Goal: Information Seeking & Learning: Learn about a topic

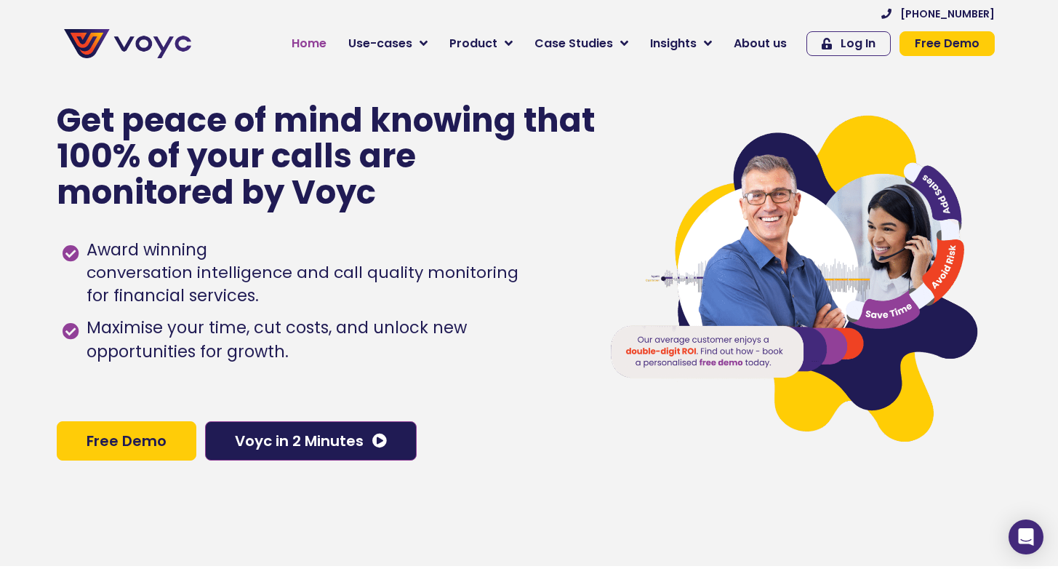
drag, startPoint x: 0, startPoint y: 0, endPoint x: 324, endPoint y: 39, distance: 325.9
click at [324, 39] on span "Home" at bounding box center [309, 43] width 35 height 17
click at [755, 41] on span "About us" at bounding box center [760, 43] width 53 height 17
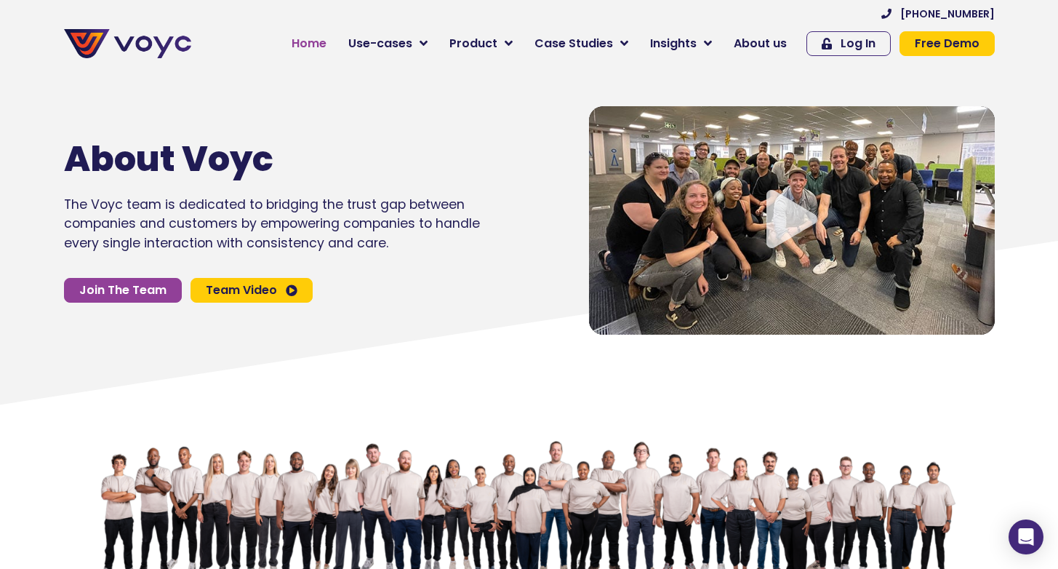
click at [325, 44] on span "Home" at bounding box center [309, 43] width 35 height 17
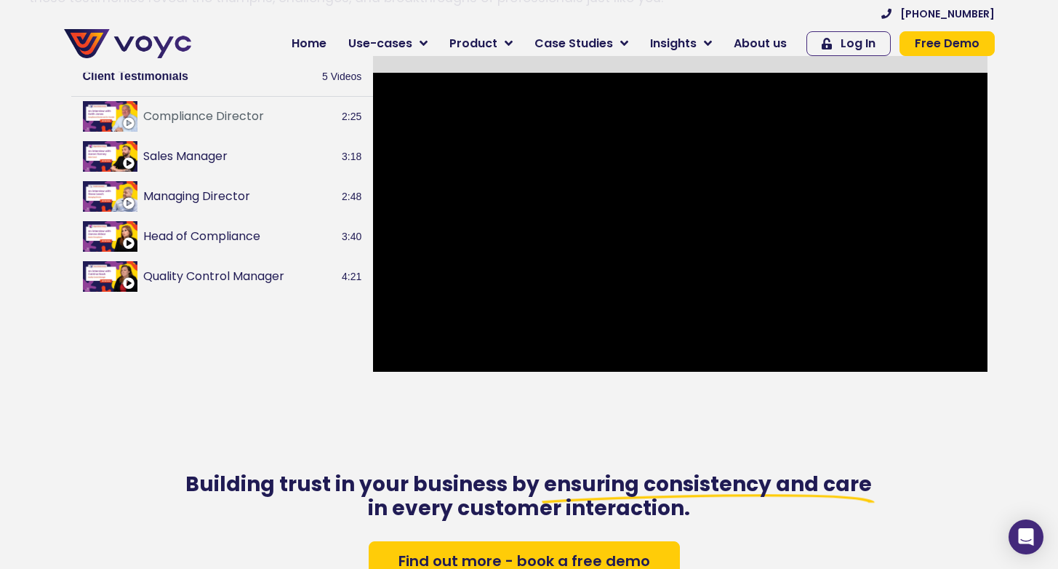
scroll to position [1630, 0]
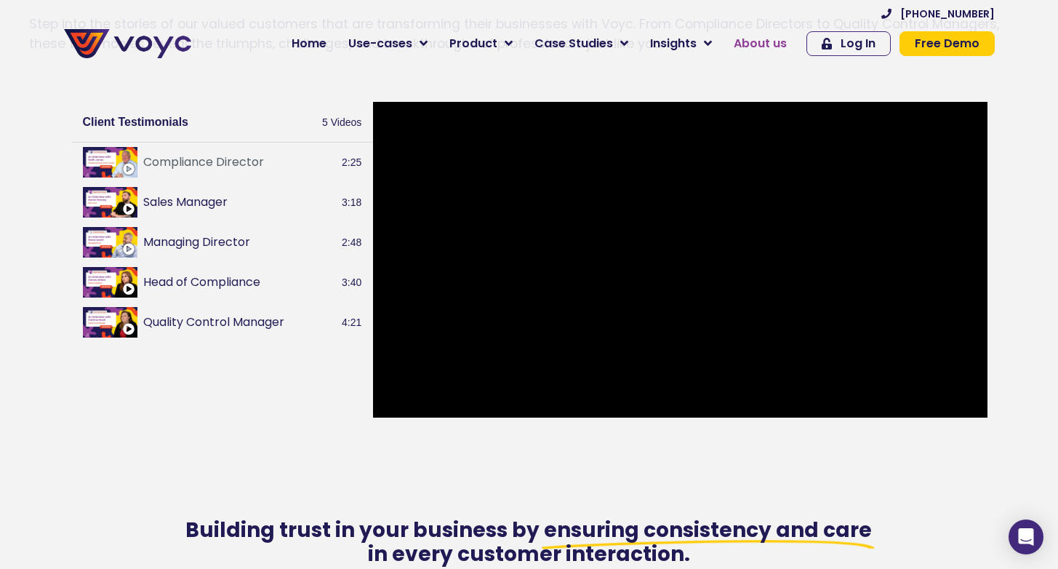
click at [763, 42] on span "About us" at bounding box center [760, 43] width 53 height 17
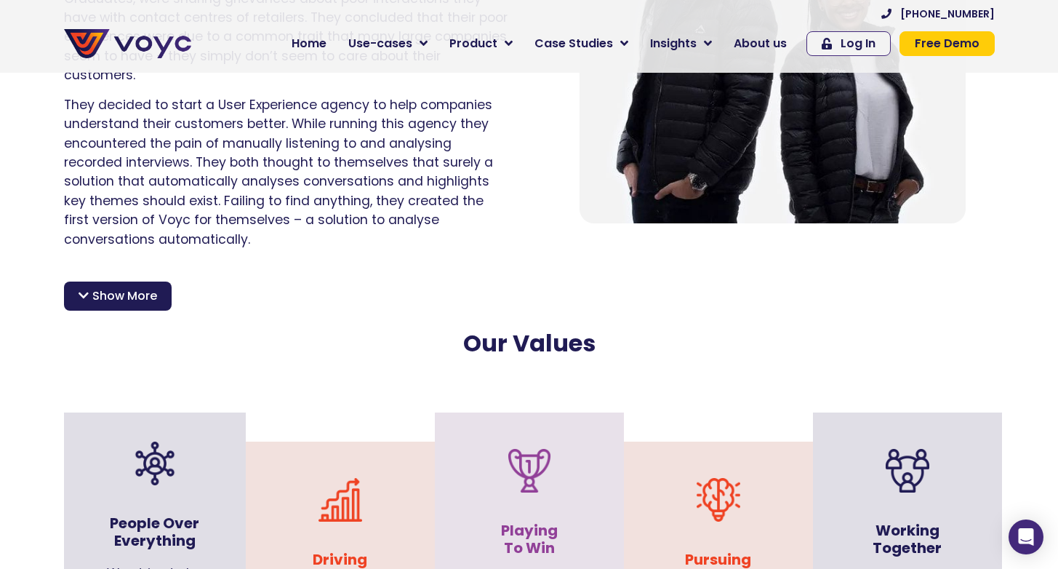
scroll to position [1148, 0]
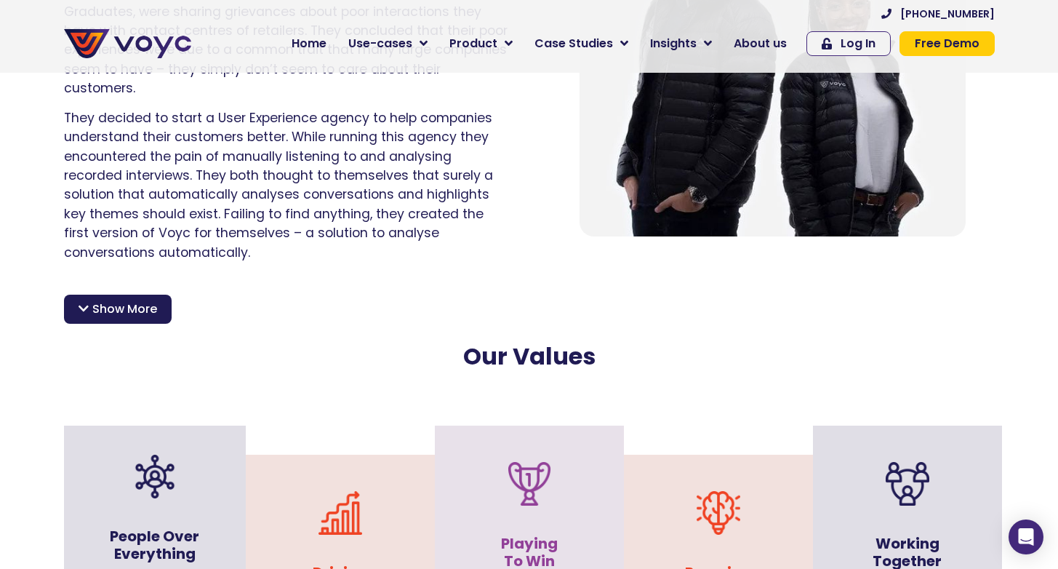
click at [121, 300] on span "Show More" at bounding box center [124, 308] width 65 height 17
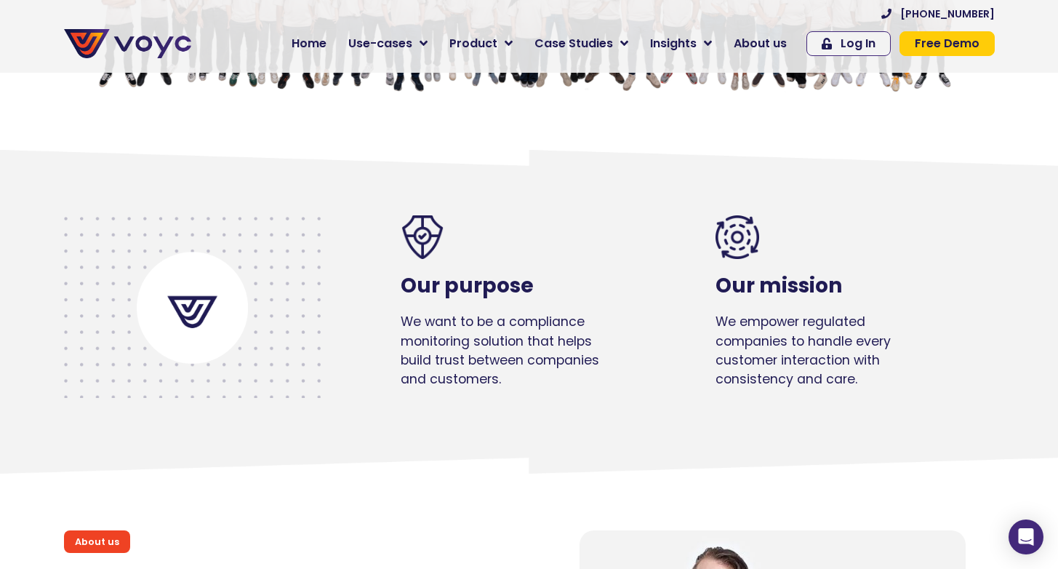
scroll to position [0, 0]
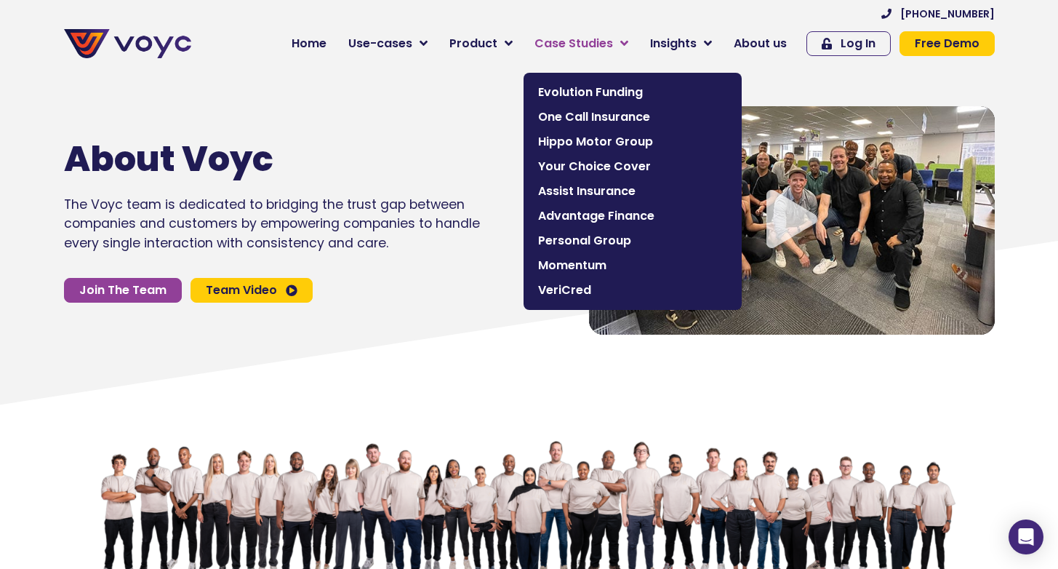
click at [572, 44] on span "Case Studies" at bounding box center [573, 43] width 79 height 17
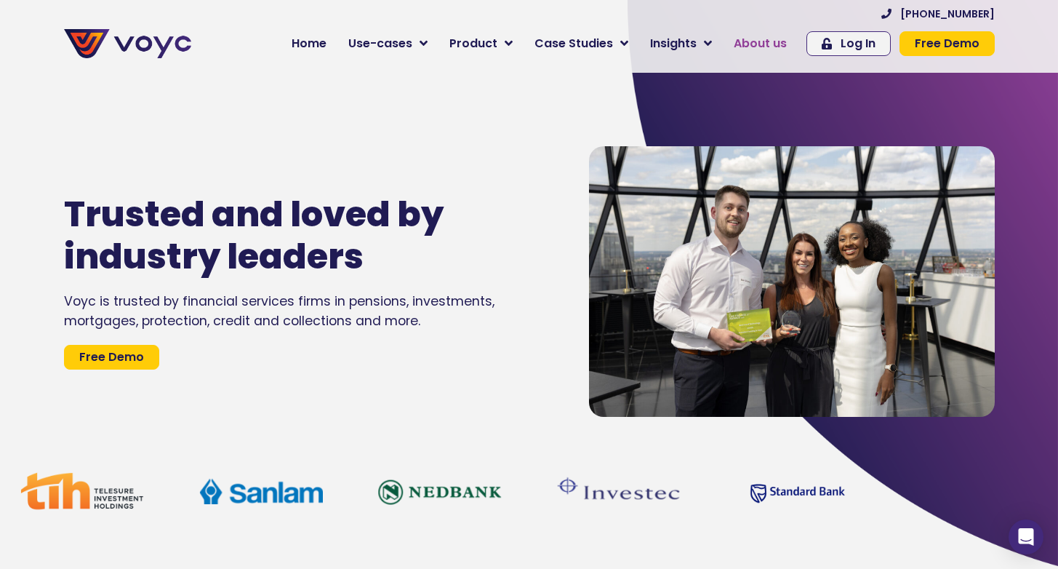
click at [766, 44] on span "About us" at bounding box center [760, 43] width 53 height 17
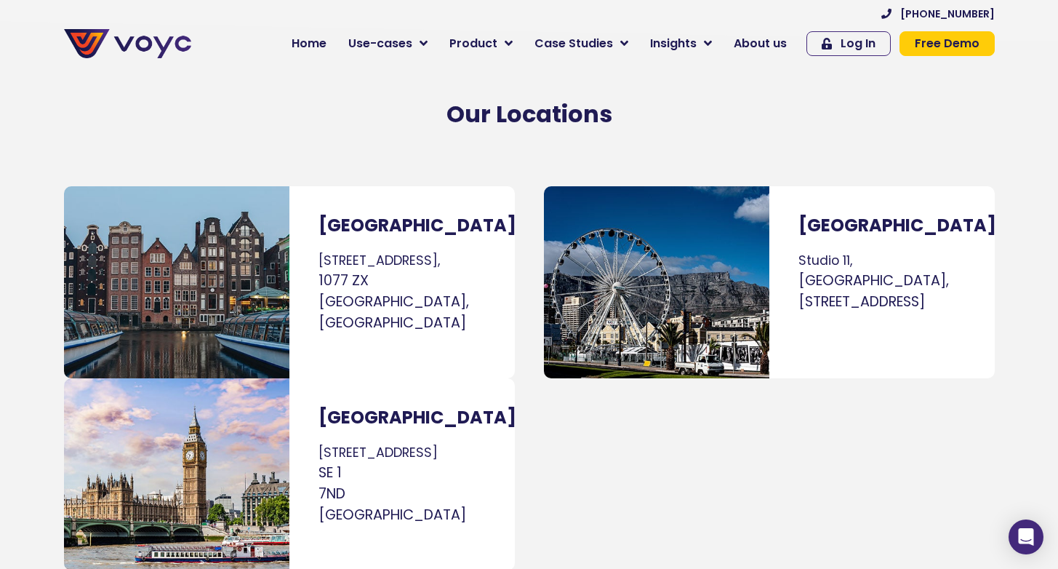
scroll to position [8848, 0]
